Goal: Task Accomplishment & Management: Use online tool/utility

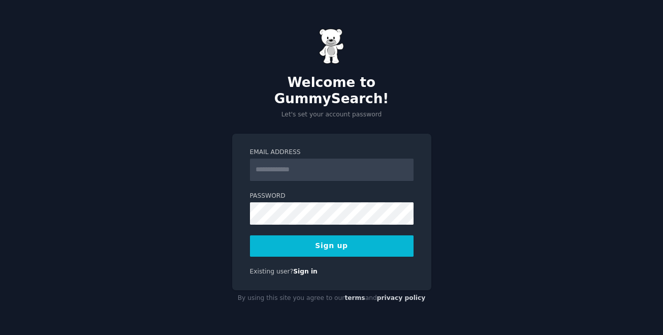
click at [318, 162] on input "Email Address" at bounding box center [332, 170] width 164 height 22
type input "**********"
click at [335, 239] on button "Sign up" at bounding box center [332, 245] width 164 height 21
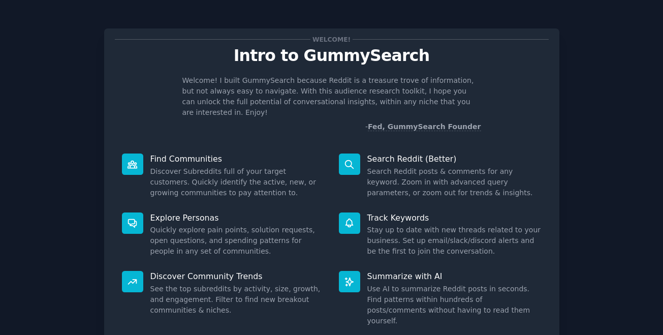
scroll to position [63, 0]
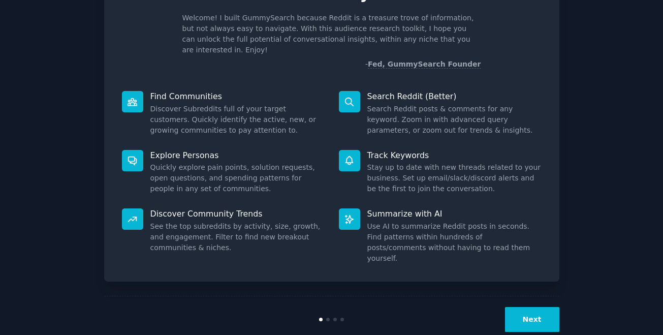
click at [527, 307] on button "Next" at bounding box center [532, 319] width 54 height 25
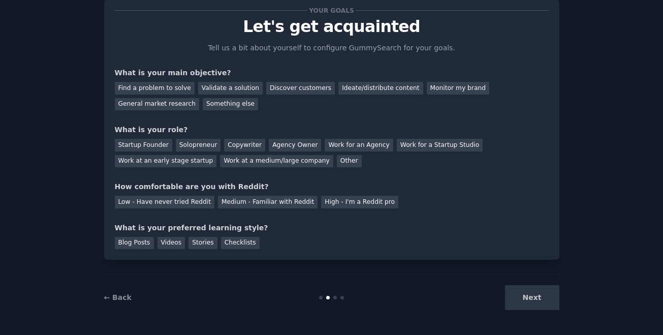
click at [530, 301] on div "Next" at bounding box center [484, 297] width 152 height 25
click at [117, 297] on link "← Back" at bounding box center [117, 297] width 27 height 8
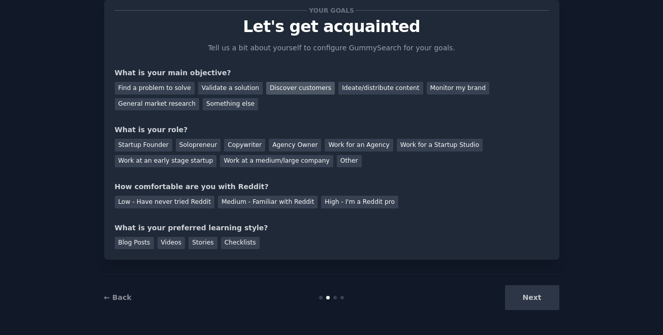
click at [299, 89] on div "Discover customers" at bounding box center [300, 88] width 69 height 13
click at [354, 90] on div "Ideate/distribute content" at bounding box center [380, 88] width 84 height 13
click at [289, 92] on div "Discover customers" at bounding box center [300, 88] width 69 height 13
click at [153, 146] on div "Startup Founder" at bounding box center [143, 145] width 57 height 13
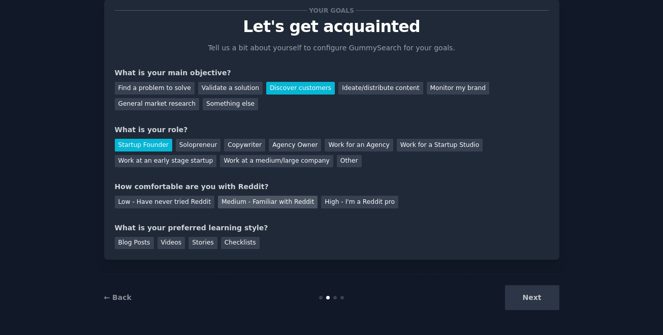
click at [286, 202] on div "Medium - Familiar with Reddit" at bounding box center [268, 202] width 100 height 13
click at [129, 242] on div "Blog Posts" at bounding box center [134, 243] width 39 height 13
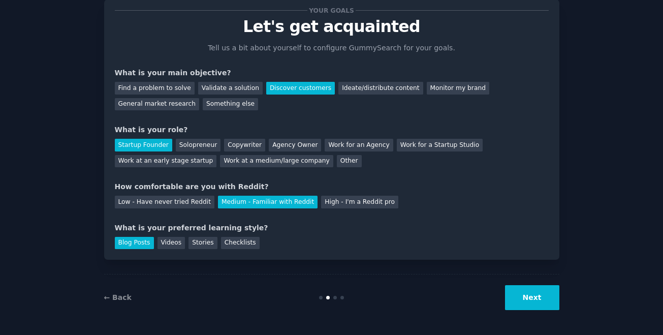
click at [530, 301] on button "Next" at bounding box center [532, 297] width 54 height 25
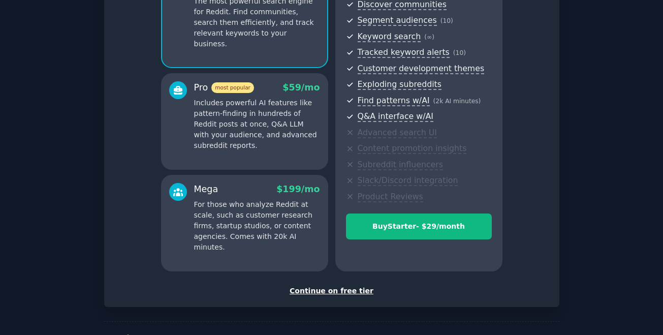
scroll to position [152, 0]
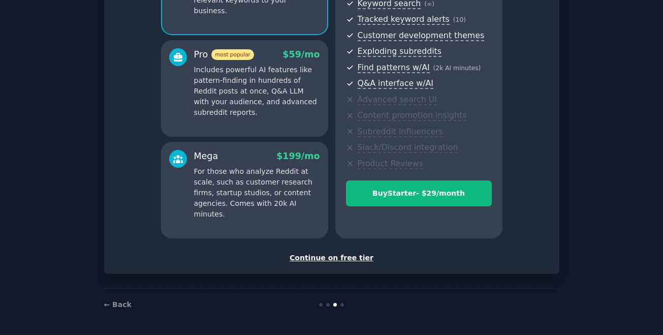
click at [342, 260] on div "Continue on free tier" at bounding box center [332, 258] width 434 height 11
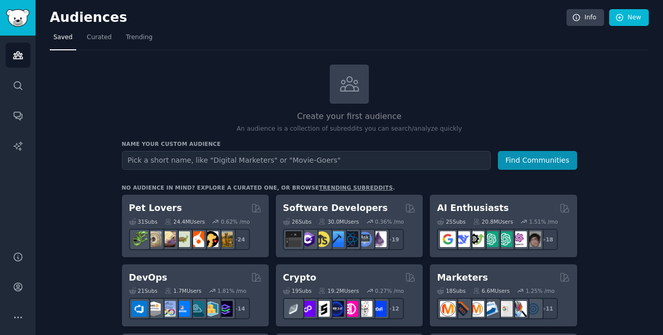
click at [252, 163] on input "text" at bounding box center [306, 160] width 369 height 19
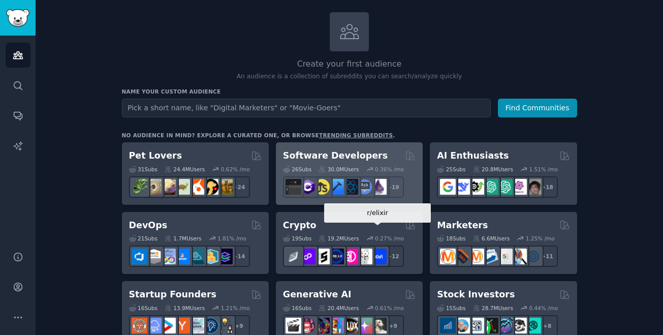
scroll to position [56, 0]
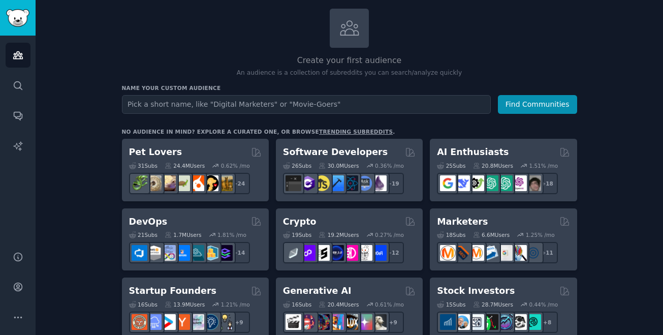
click at [199, 104] on input "text" at bounding box center [306, 104] width 369 height 19
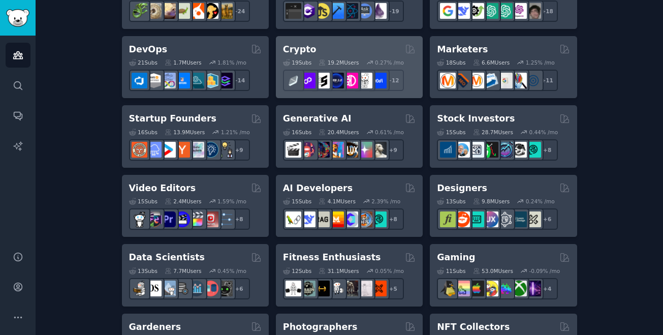
scroll to position [233, 0]
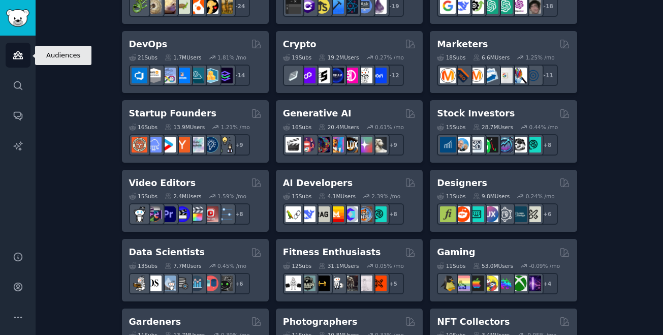
type input "research"
click at [21, 51] on icon "Sidebar" at bounding box center [18, 55] width 11 height 11
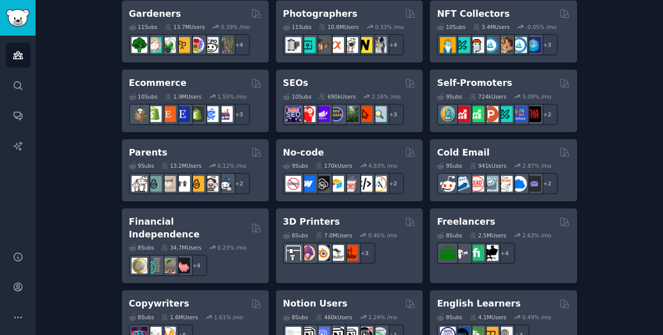
scroll to position [0, 0]
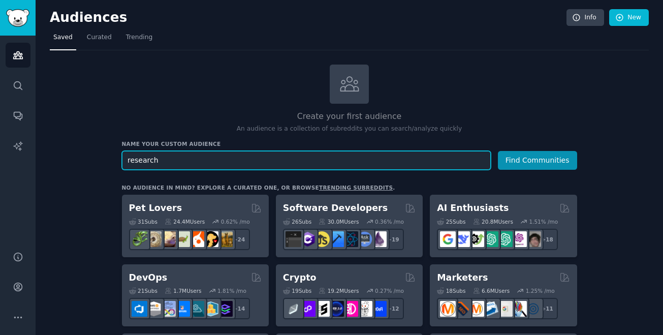
drag, startPoint x: 186, startPoint y: 159, endPoint x: 87, endPoint y: 159, distance: 98.6
type input "e"
type input "researchers"
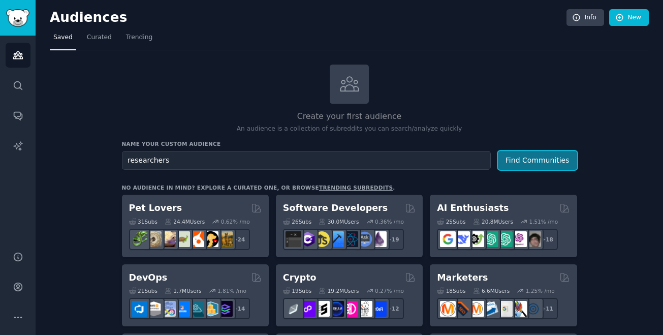
click at [538, 167] on button "Find Communities" at bounding box center [537, 160] width 79 height 19
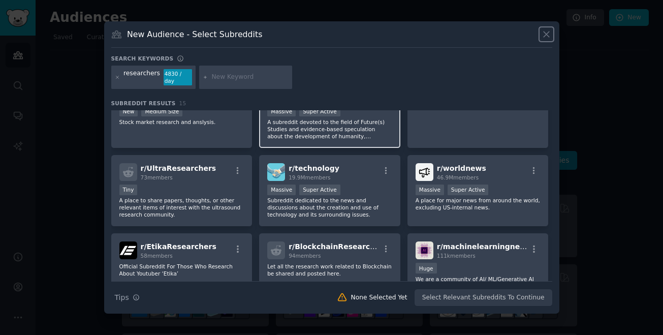
scroll to position [111, 0]
click at [365, 209] on p "Subreddit dedicated to the news and discussions about the creation and use of t…" at bounding box center [329, 208] width 125 height 21
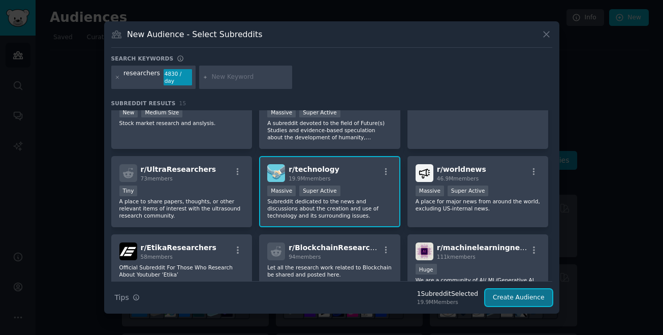
click at [519, 300] on button "Create Audience" at bounding box center [518, 297] width 67 height 17
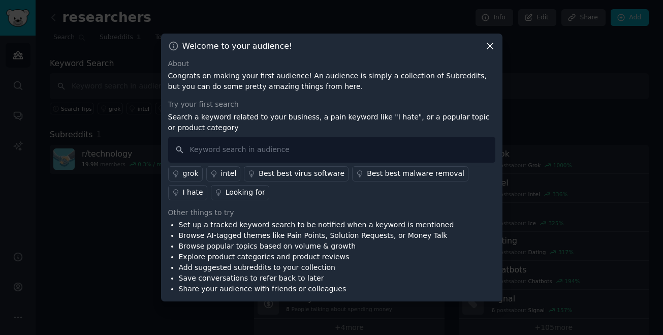
click at [489, 46] on icon at bounding box center [490, 46] width 6 height 6
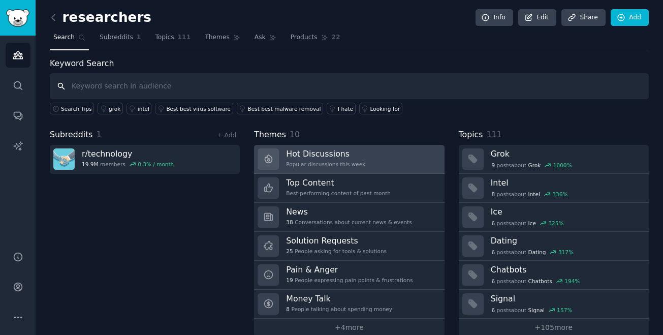
scroll to position [15, 0]
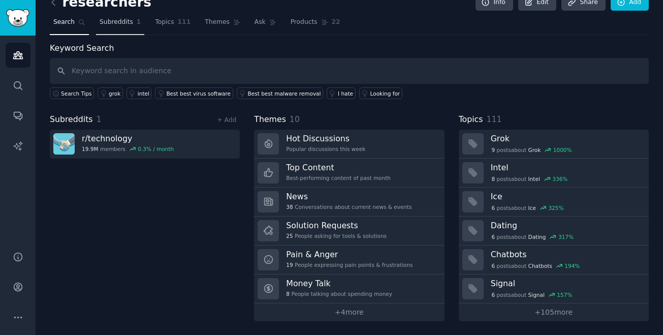
click at [121, 26] on span "Subreddits" at bounding box center [117, 22] width 34 height 9
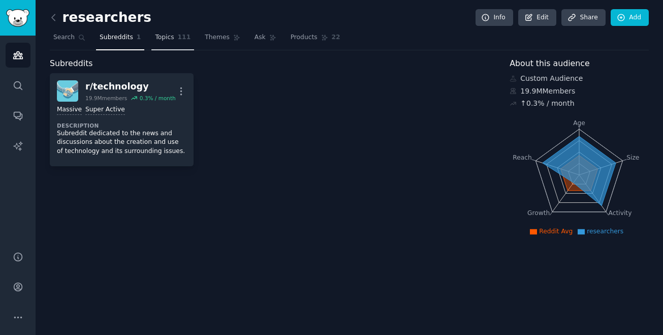
click at [178, 40] on span "111" at bounding box center [184, 37] width 13 height 9
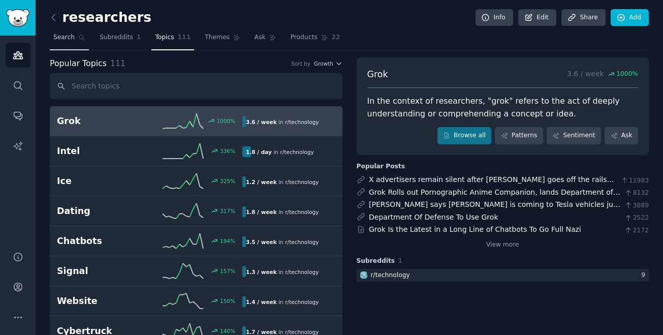
click at [56, 35] on span "Search" at bounding box center [63, 37] width 21 height 9
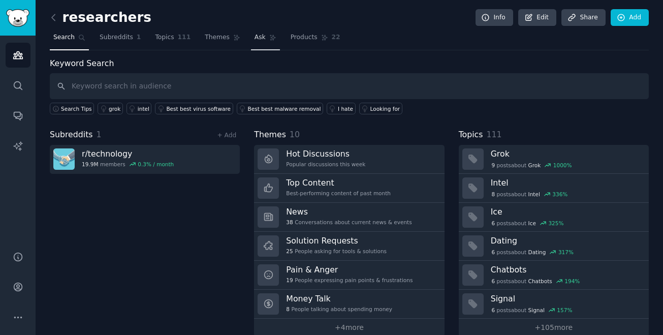
click at [256, 41] on span "Ask" at bounding box center [260, 37] width 11 height 9
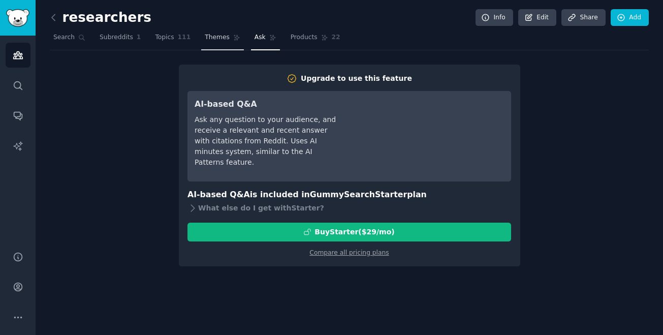
click at [222, 37] on span "Themes" at bounding box center [217, 37] width 25 height 9
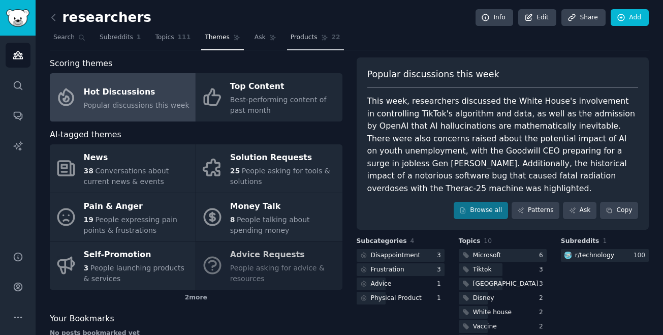
click at [317, 44] on link "Products 22" at bounding box center [315, 39] width 57 height 21
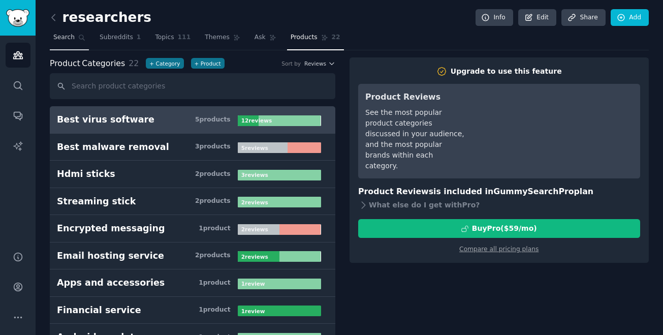
click at [65, 39] on span "Search" at bounding box center [63, 37] width 21 height 9
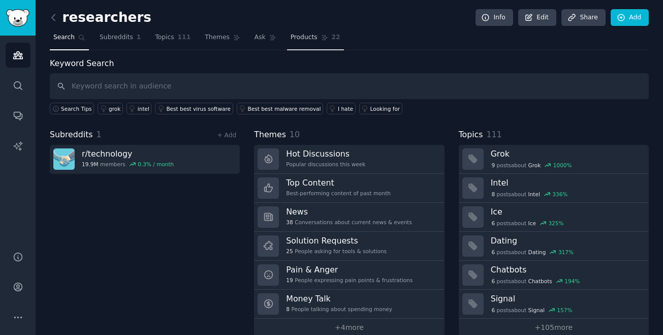
click at [291, 37] on span "Products" at bounding box center [304, 37] width 27 height 9
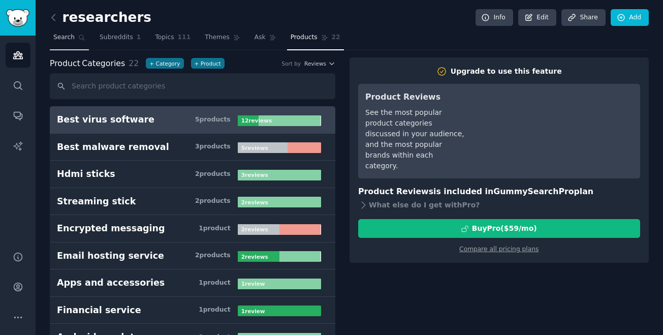
click at [72, 40] on span "Search" at bounding box center [63, 37] width 21 height 9
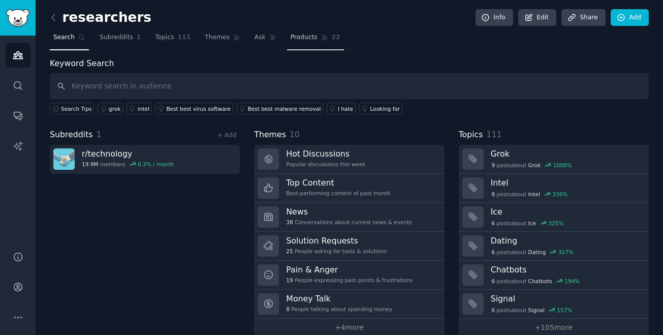
click at [294, 36] on span "Products" at bounding box center [304, 37] width 27 height 9
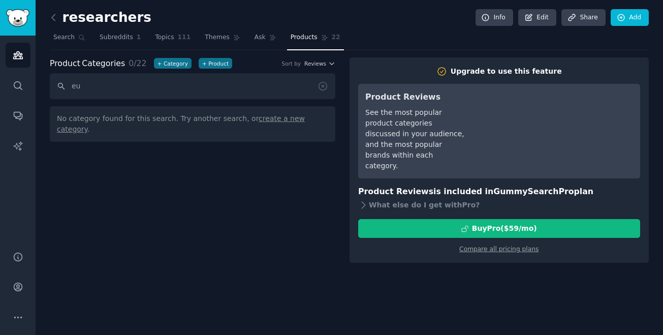
type input "e"
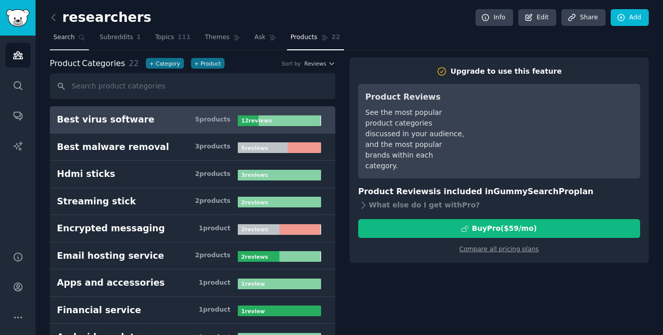
click at [70, 41] on span "Search" at bounding box center [63, 37] width 21 height 9
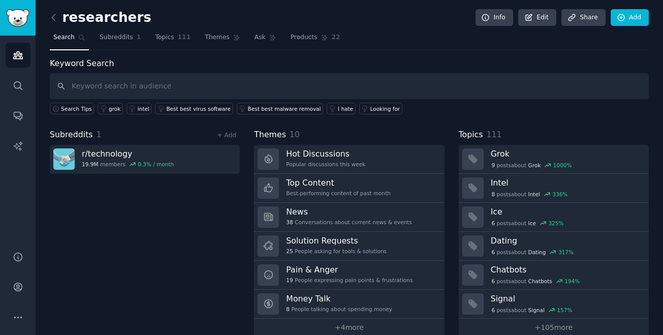
click at [131, 88] on input "text" at bounding box center [349, 86] width 599 height 26
type input "intellectual property"
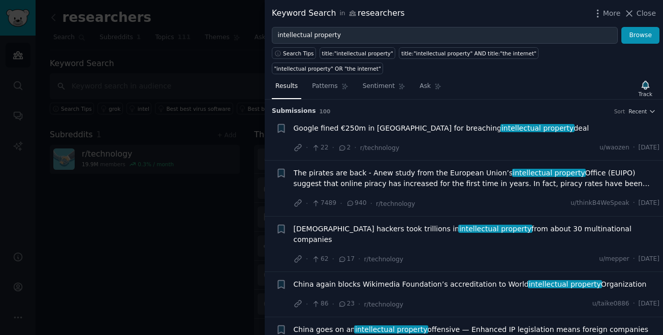
click at [185, 153] on div at bounding box center [331, 167] width 663 height 335
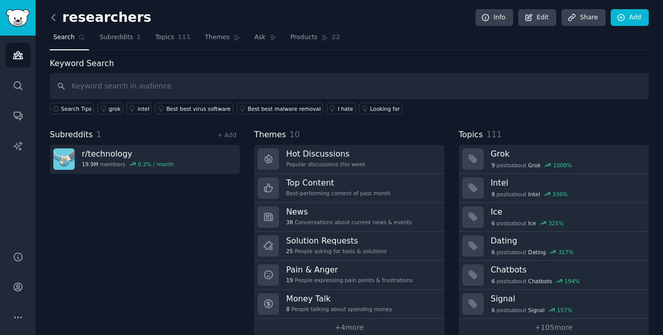
click at [50, 21] on icon at bounding box center [53, 17] width 11 height 11
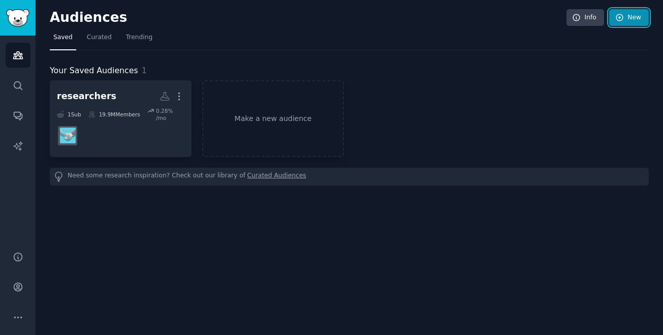
click at [637, 14] on link "New" at bounding box center [629, 17] width 40 height 17
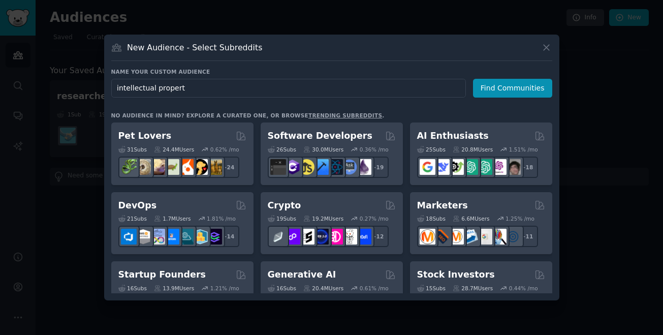
type input "intellectual property"
click button "Find Communities" at bounding box center [512, 88] width 79 height 19
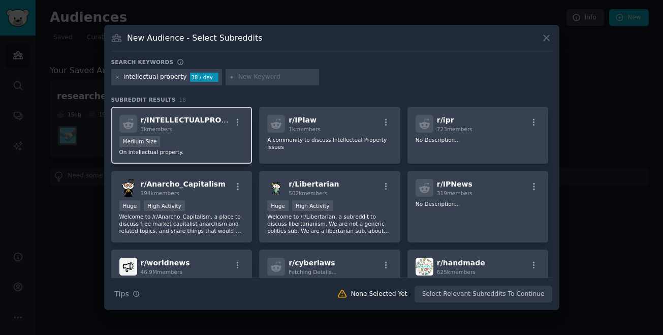
click at [189, 152] on p "On intellectual property." at bounding box center [181, 151] width 125 height 7
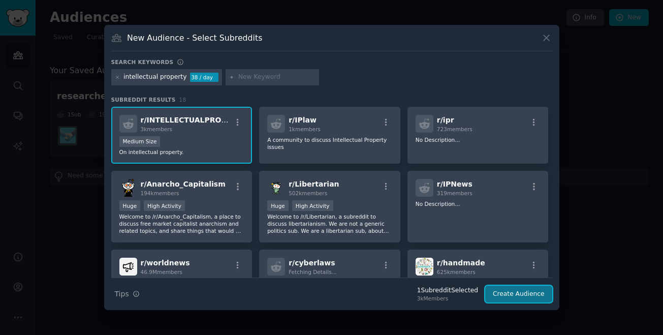
click at [520, 295] on button "Create Audience" at bounding box center [518, 294] width 67 height 17
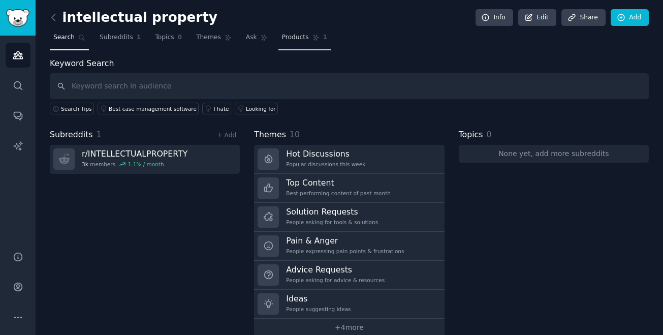
click at [295, 37] on span "Products" at bounding box center [295, 37] width 27 height 9
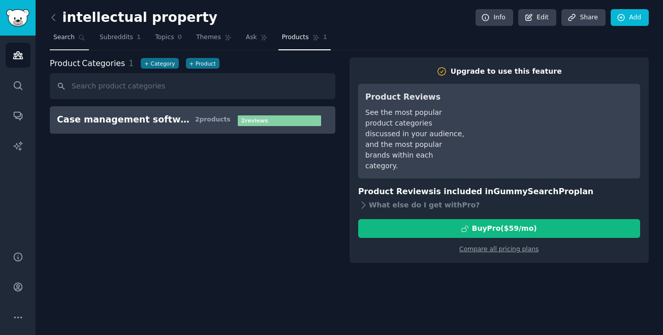
click at [65, 45] on link "Search" at bounding box center [69, 39] width 39 height 21
